Goal: Transaction & Acquisition: Purchase product/service

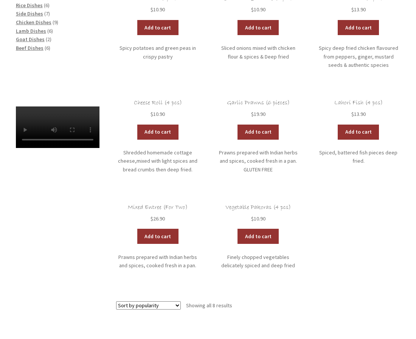
scroll to position [88, 0]
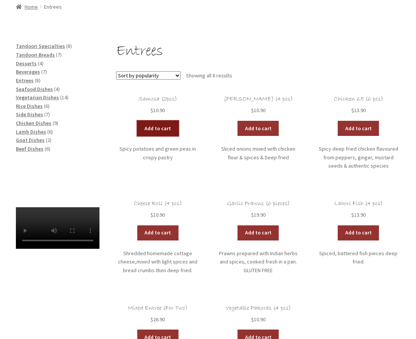
click at [166, 127] on link "Add to cart" at bounding box center [158, 128] width 42 height 15
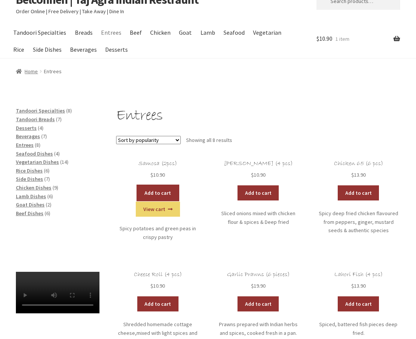
scroll to position [0, 0]
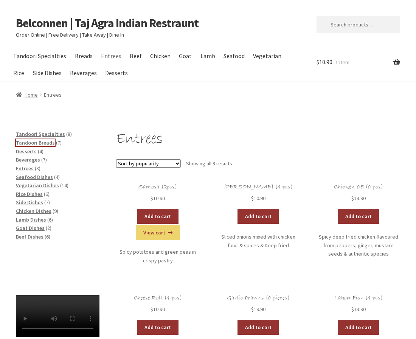
click at [35, 143] on span "Tandoori Breads" at bounding box center [35, 142] width 39 height 7
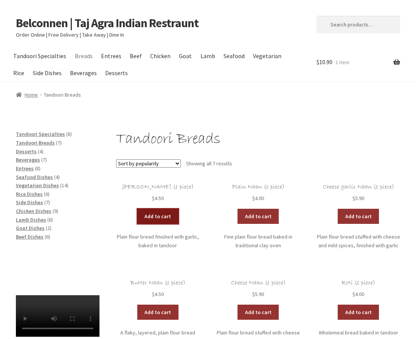
click at [165, 213] on link "Add to cart" at bounding box center [158, 216] width 42 height 15
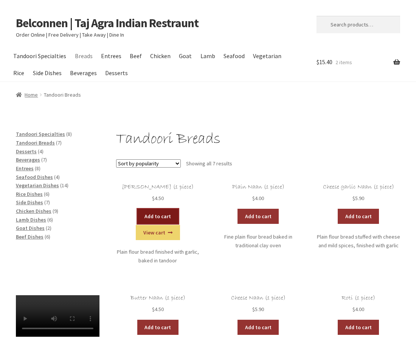
click at [138, 215] on link "Add to cart" at bounding box center [158, 216] width 42 height 15
click at [26, 194] on span "Rice Dishes" at bounding box center [29, 194] width 27 height 7
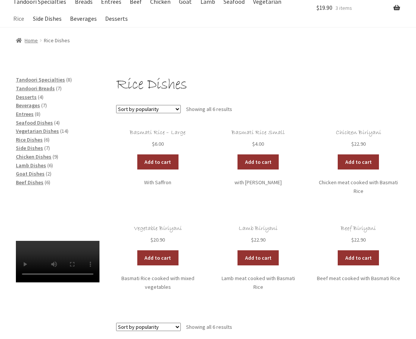
scroll to position [88, 0]
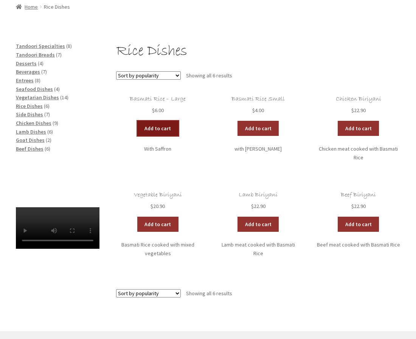
click at [159, 127] on link "Add to cart" at bounding box center [158, 128] width 42 height 15
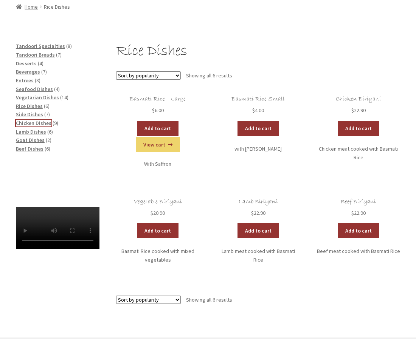
click at [42, 122] on span "Chicken Dishes" at bounding box center [34, 123] width 36 height 7
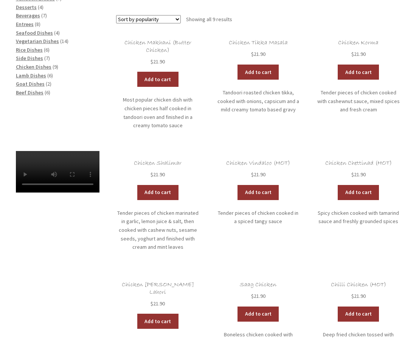
scroll to position [150, 0]
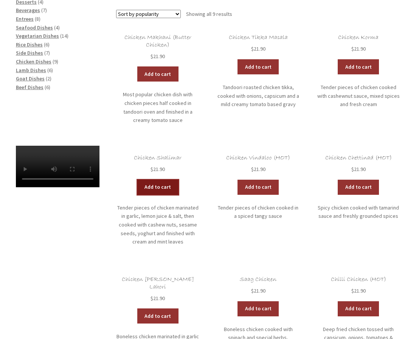
click at [166, 186] on link "Add to cart" at bounding box center [158, 187] width 42 height 15
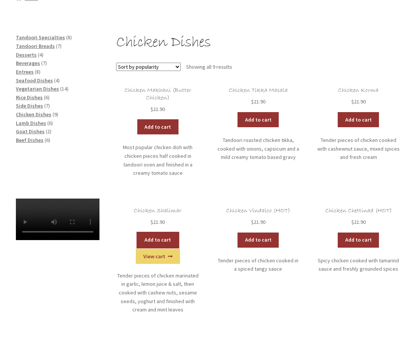
scroll to position [0, 0]
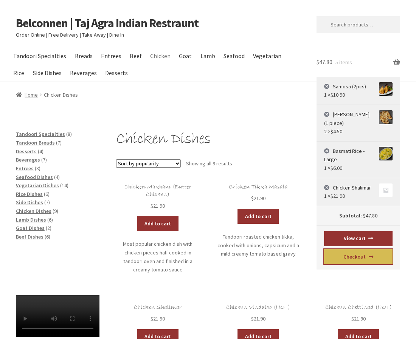
click at [359, 258] on link "Checkout" at bounding box center [358, 256] width 68 height 15
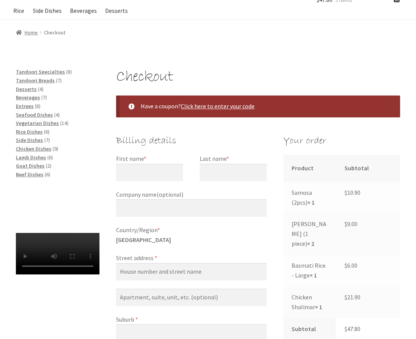
scroll to position [176, 0]
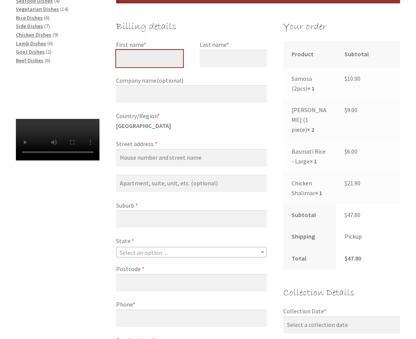
click at [159, 61] on input "First name *" at bounding box center [149, 58] width 67 height 17
type input "[PERSON_NAME]"
type input "angus"
type input "[STREET_ADDRESS][PERSON_NAME]"
type input "[PERSON_NAME]"
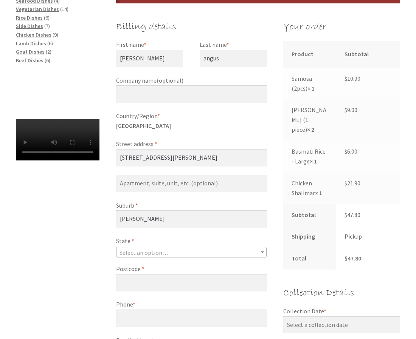
select select "ACT"
type input "2615"
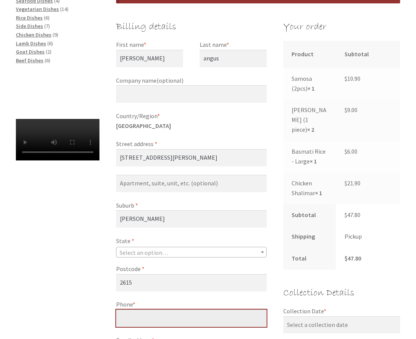
type input "[PHONE_NUMBER]"
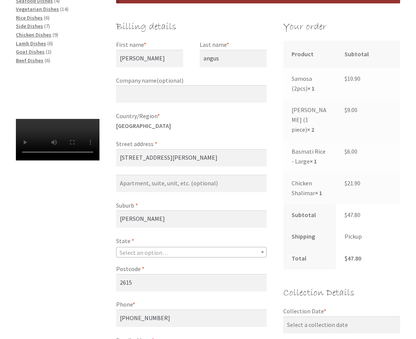
type input "[EMAIL_ADDRESS][DOMAIN_NAME]"
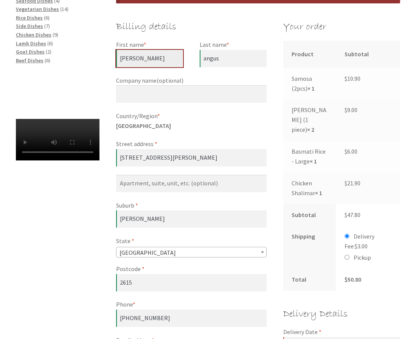
scroll to position [264, 0]
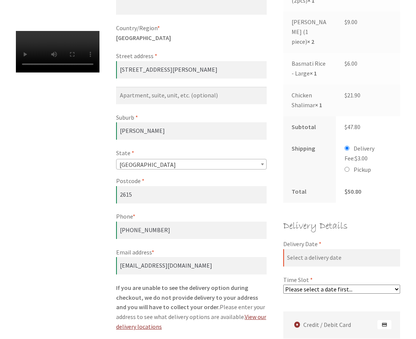
click at [351, 285] on select "Please select a date first..." at bounding box center [341, 289] width 117 height 9
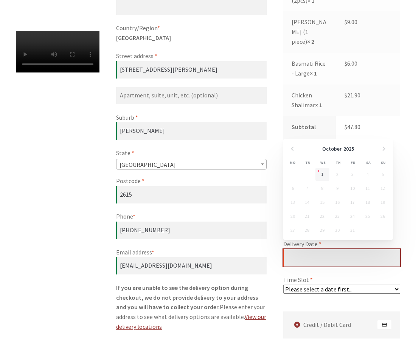
click at [342, 249] on input "Delivery Date *" at bounding box center [341, 257] width 117 height 17
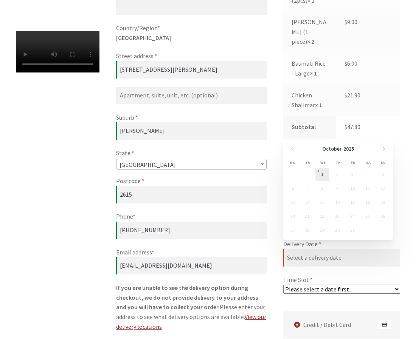
click at [321, 175] on link "1" at bounding box center [322, 174] width 14 height 13
type input "[DATE]"
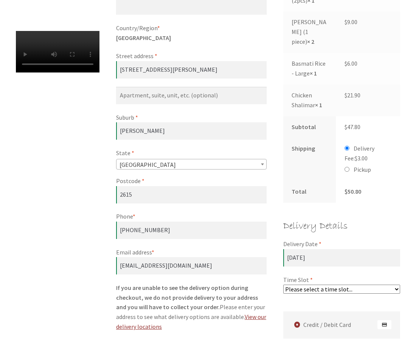
click at [357, 285] on select "Please select a time slot... 08:25 PM - 08:55 PM 08:55 PM - 09:25 PM" at bounding box center [341, 289] width 117 height 9
select select "60c2ef62db861/5|0.00"
click at [283, 285] on select "Please select a time slot... 08:25 PM - 08:55 PM 08:55 PM - 09:25 PM" at bounding box center [341, 289] width 117 height 9
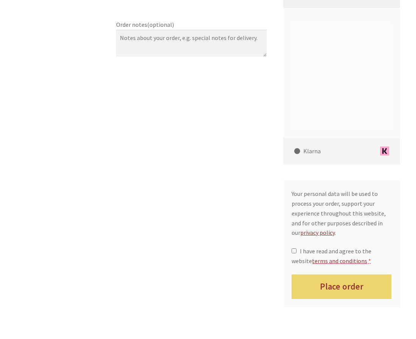
scroll to position [617, 0]
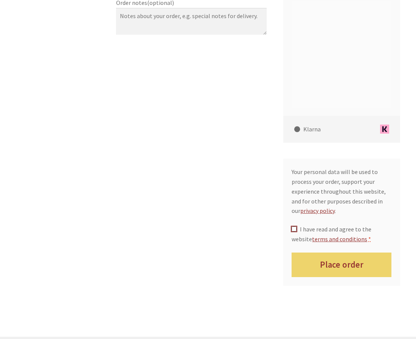
click at [294, 227] on input "I have read and agree to the website terms and conditions *" at bounding box center [293, 229] width 5 height 5
checkbox input "true"
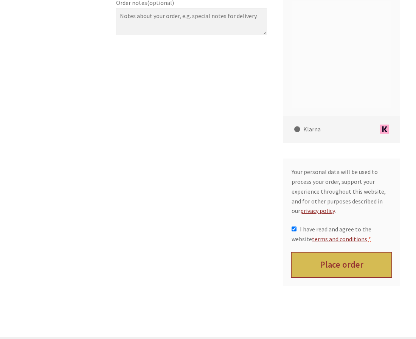
click at [331, 254] on button "Place order" at bounding box center [341, 265] width 100 height 25
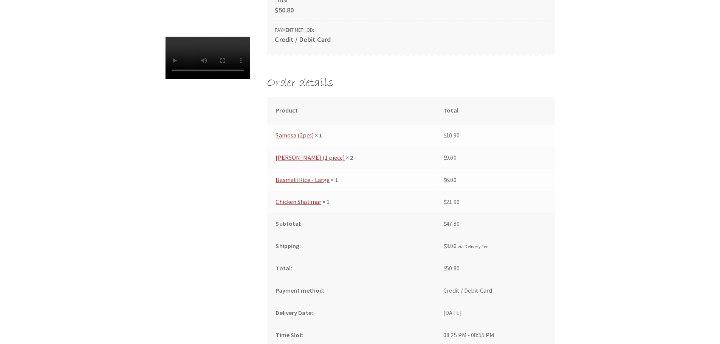
scroll to position [264, 0]
